Goal: Task Accomplishment & Management: Use online tool/utility

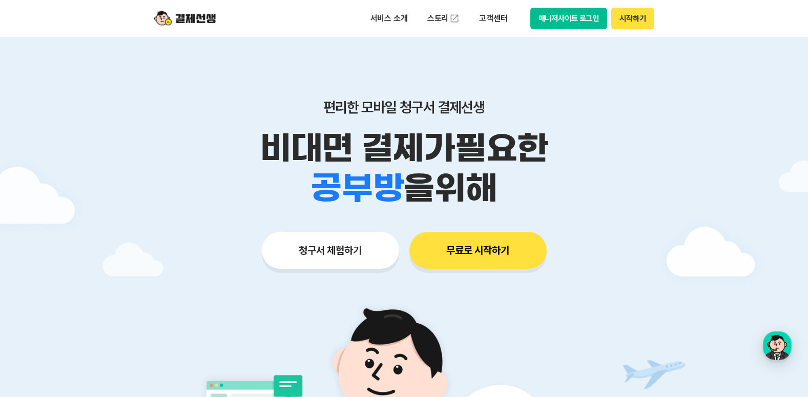
click at [196, 18] on img at bounding box center [184, 18] width 61 height 19
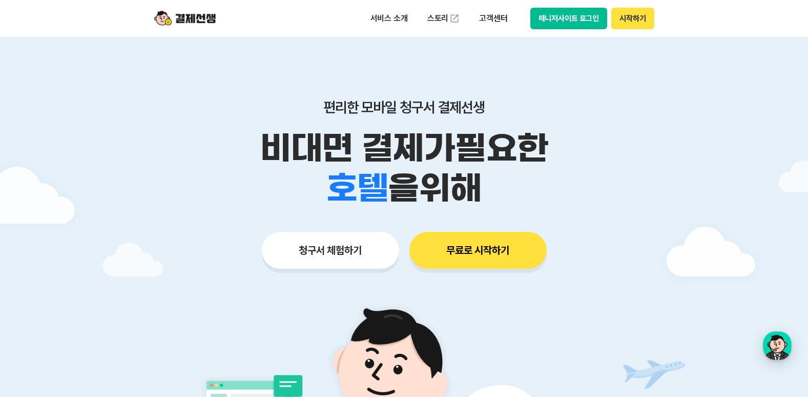
click at [369, 258] on button "청구서 체험하기" at bounding box center [330, 250] width 137 height 37
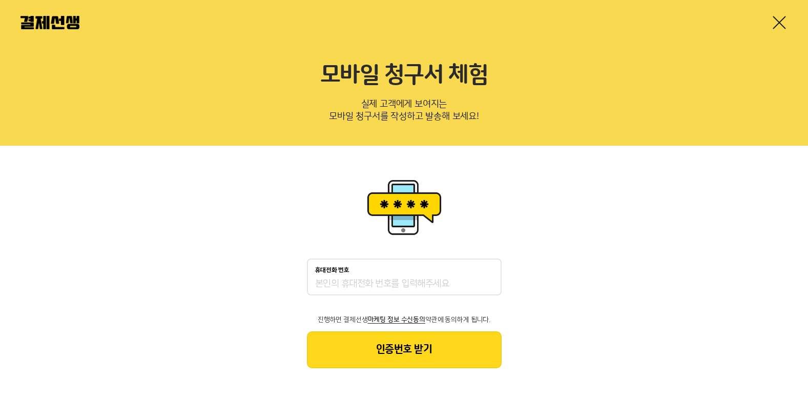
click at [777, 17] on link at bounding box center [779, 22] width 16 height 16
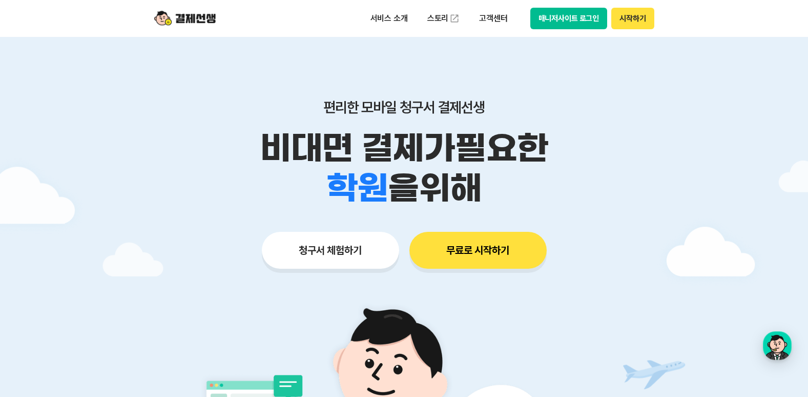
click at [576, 21] on button "매니저사이트 로그인" at bounding box center [568, 19] width 77 height 22
